Goal: Check status: Check status

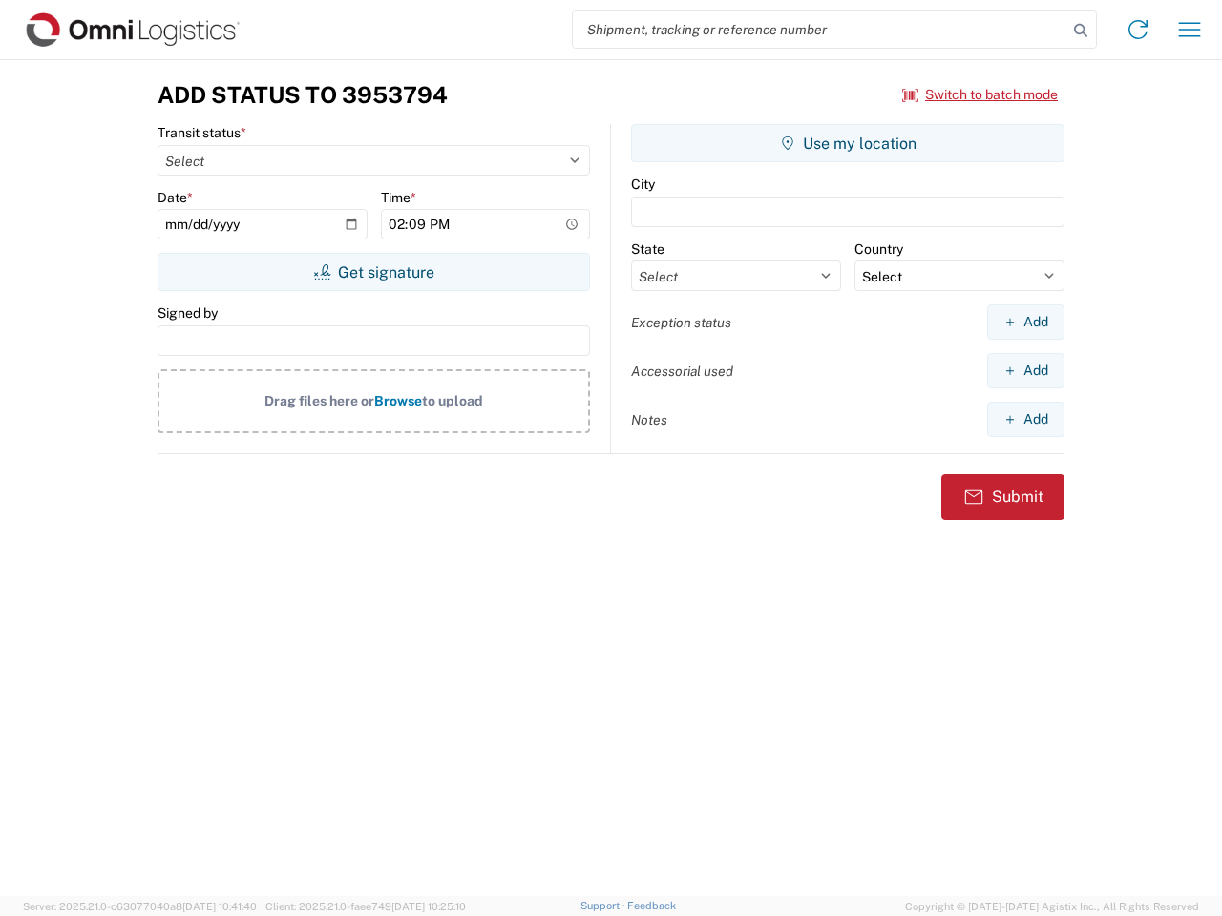
click at [820, 30] on input "search" at bounding box center [820, 29] width 494 height 36
click at [1081, 31] on icon at bounding box center [1080, 30] width 27 height 27
click at [1138, 30] on icon at bounding box center [1138, 29] width 31 height 31
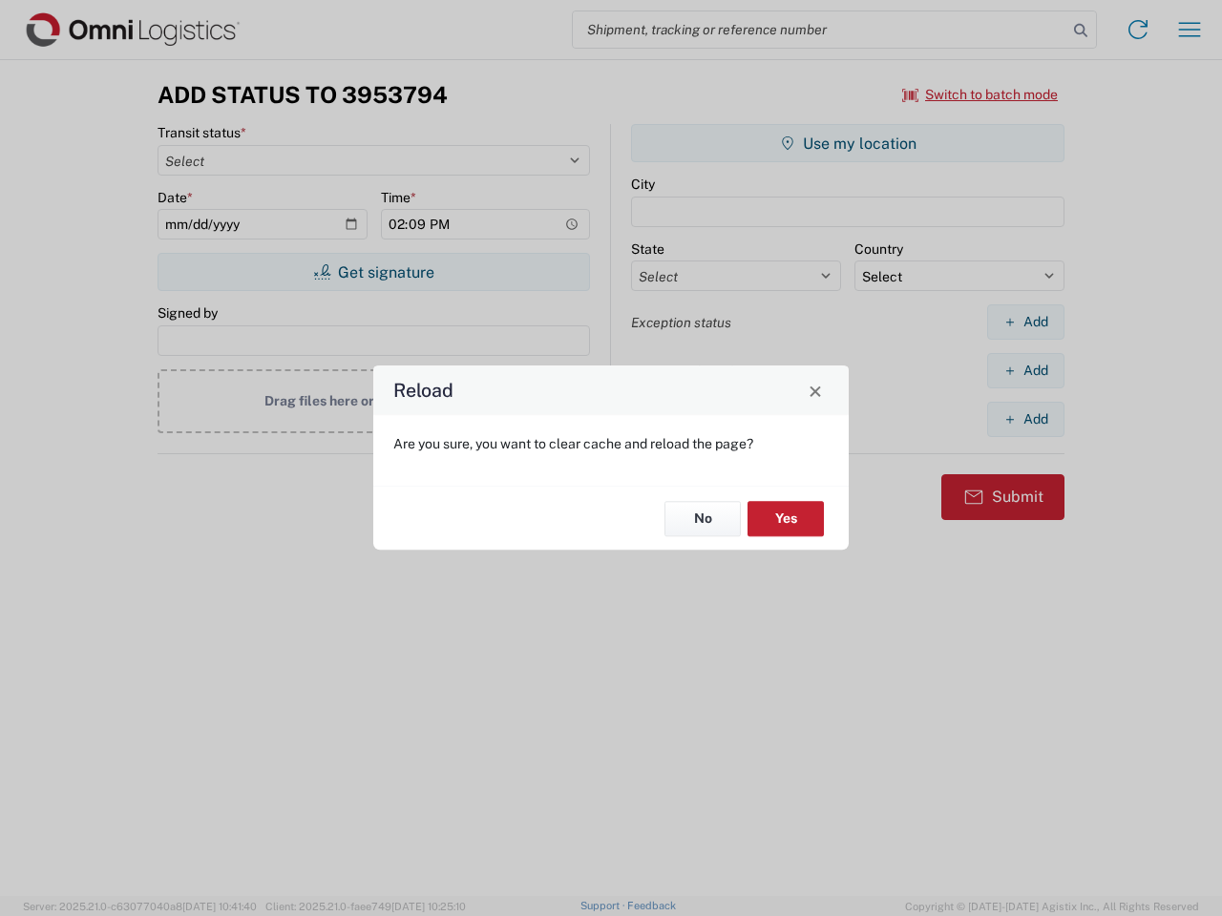
click at [980, 95] on div "Reload Are you sure, you want to clear cache and reload the page? No Yes" at bounding box center [611, 458] width 1222 height 916
click at [373, 272] on div "Reload Are you sure, you want to clear cache and reload the page? No Yes" at bounding box center [611, 458] width 1222 height 916
click at [848, 143] on div "Reload Are you sure, you want to clear cache and reload the page? No Yes" at bounding box center [611, 458] width 1222 height 916
click at [1025, 322] on div "Reload Are you sure, you want to clear cache and reload the page? No Yes" at bounding box center [611, 458] width 1222 height 916
click at [1025, 370] on div "Reload Are you sure, you want to clear cache and reload the page? No Yes" at bounding box center [611, 458] width 1222 height 916
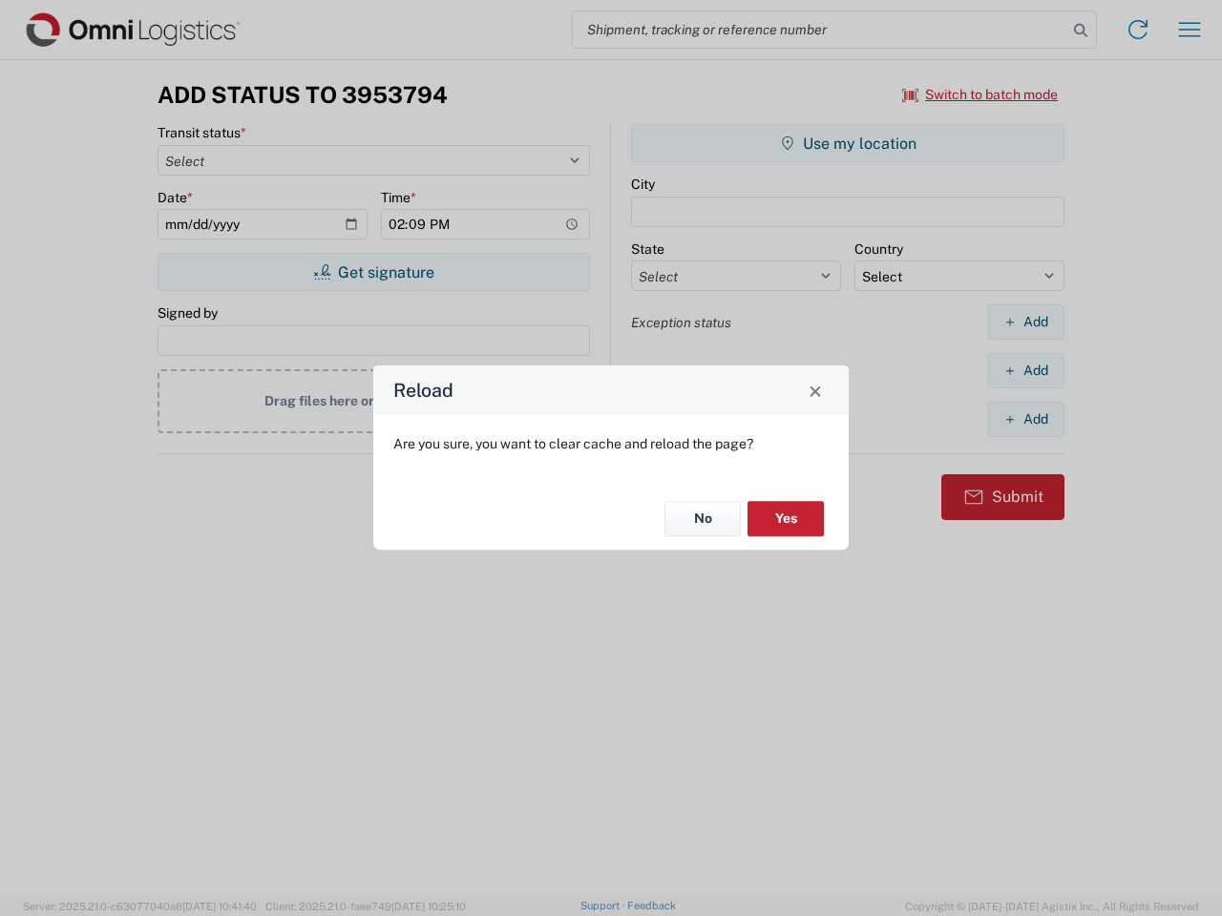
click at [1025, 419] on div "Reload Are you sure, you want to clear cache and reload the page? No Yes" at bounding box center [611, 458] width 1222 height 916
